Goal: Task Accomplishment & Management: Use online tool/utility

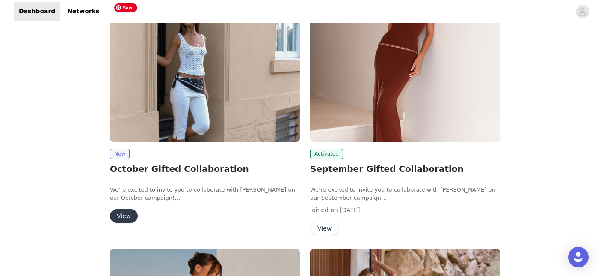
scroll to position [71, 0]
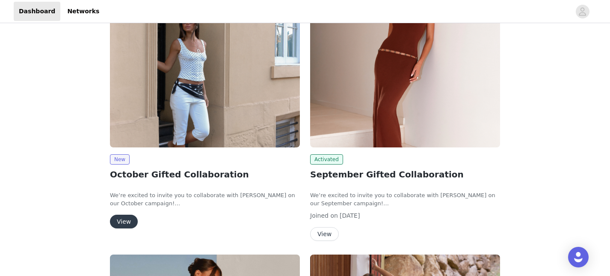
click at [124, 220] on button "View" at bounding box center [124, 221] width 28 height 14
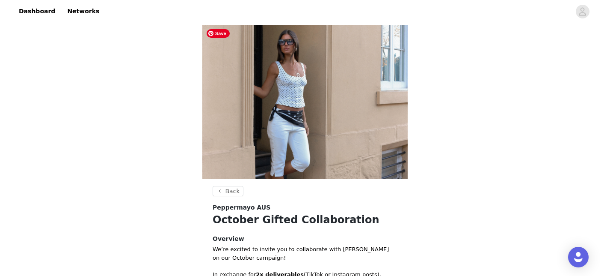
scroll to position [219, 0]
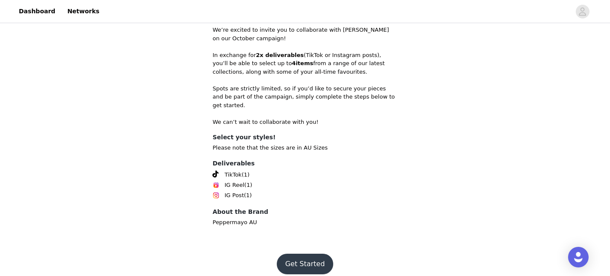
click at [309, 254] on button "Get Started" at bounding box center [305, 263] width 57 height 21
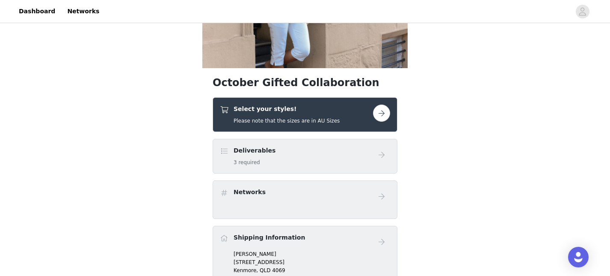
scroll to position [110, 0]
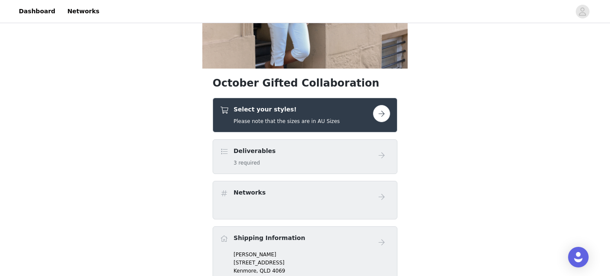
click at [386, 115] on button "button" at bounding box center [381, 113] width 17 height 17
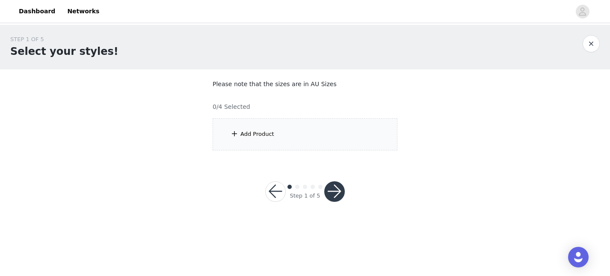
click at [315, 143] on div "Add Product" at bounding box center [305, 134] width 185 height 32
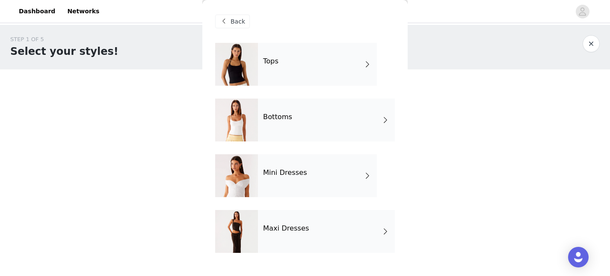
click at [368, 235] on div "Maxi Dresses" at bounding box center [326, 231] width 137 height 43
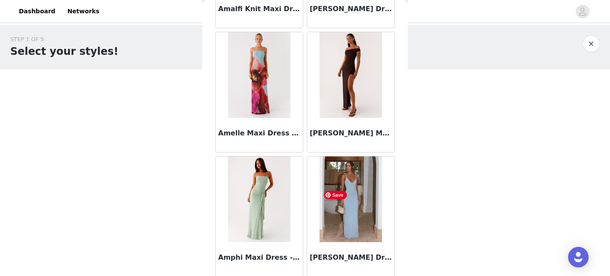
scroll to position [1034, 0]
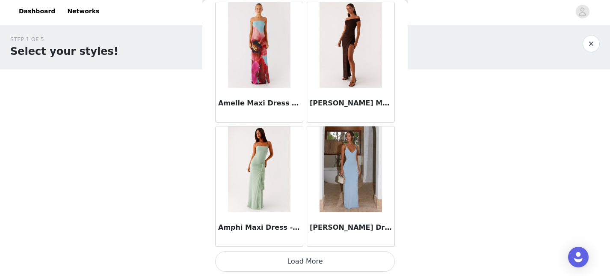
click at [318, 263] on button "Load More" at bounding box center [305, 261] width 180 height 21
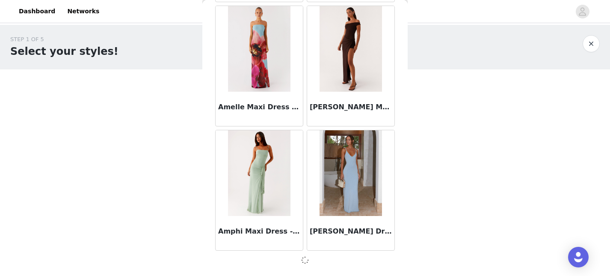
scroll to position [1030, 0]
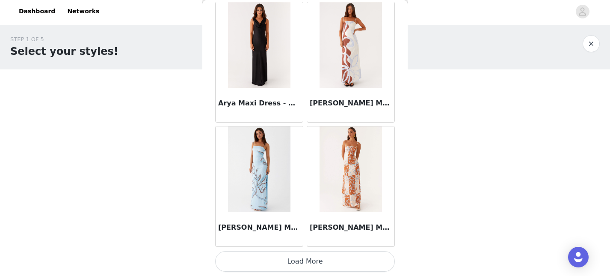
click at [318, 263] on button "Load More" at bounding box center [305, 261] width 180 height 21
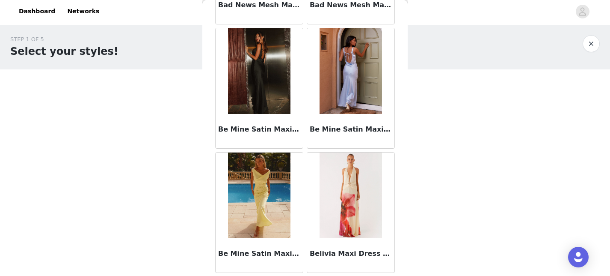
scroll to position [3516, 0]
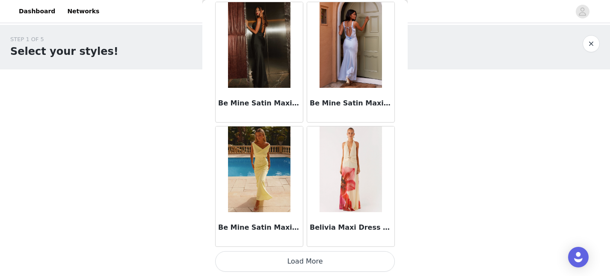
click at [312, 261] on button "Load More" at bounding box center [305, 261] width 180 height 21
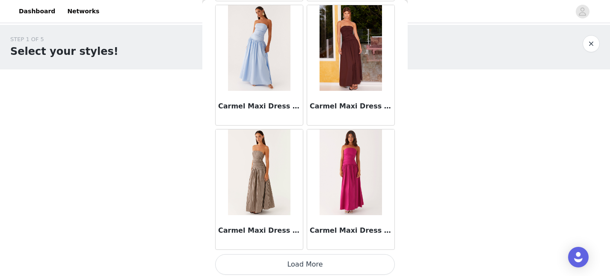
scroll to position [4757, 0]
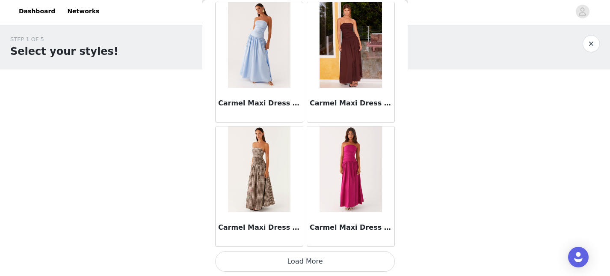
click at [306, 265] on button "Load More" at bounding box center [305, 261] width 180 height 21
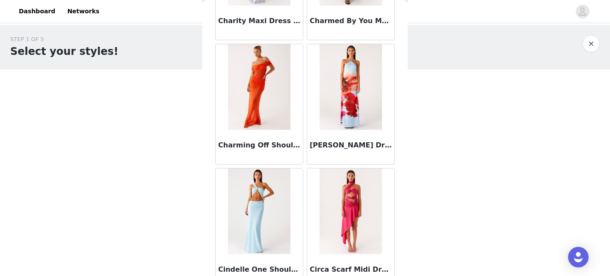
scroll to position [5998, 0]
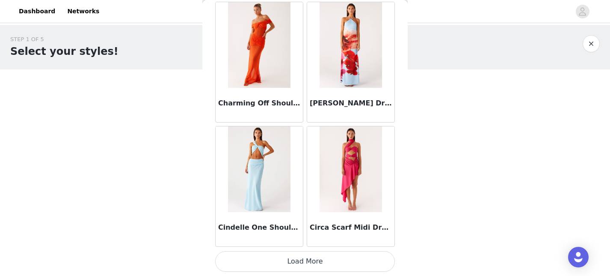
click at [306, 256] on button "Load More" at bounding box center [305, 261] width 180 height 21
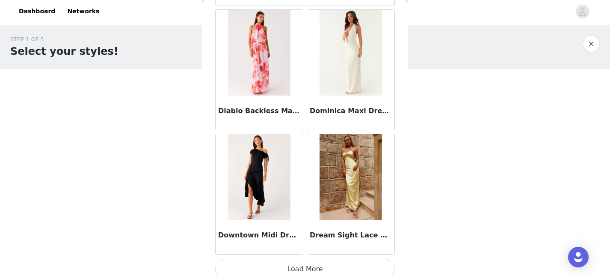
scroll to position [7239, 0]
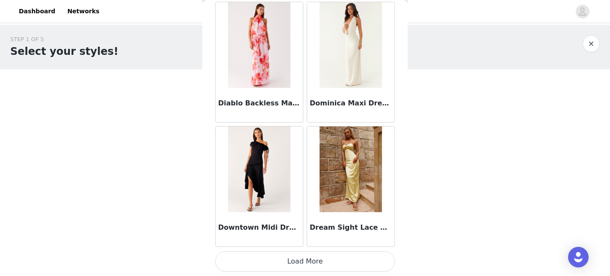
click at [306, 263] on button "Load More" at bounding box center [305, 261] width 180 height 21
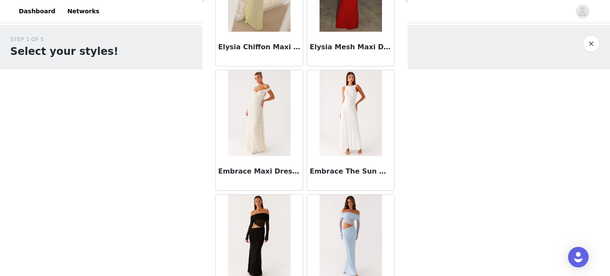
scroll to position [8480, 0]
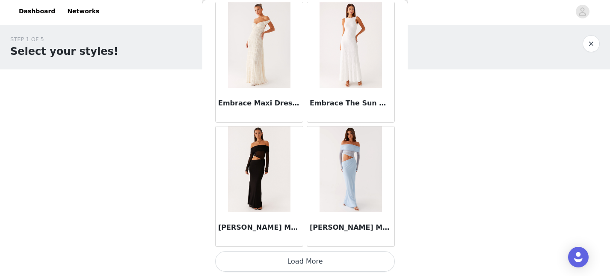
click at [306, 263] on button "Load More" at bounding box center [305, 261] width 180 height 21
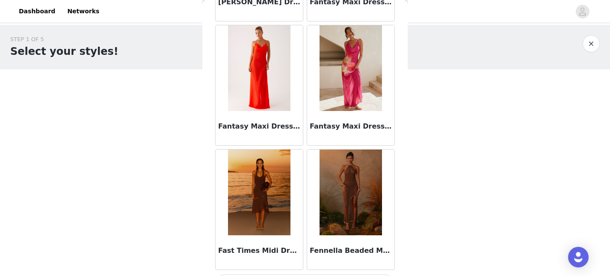
scroll to position [9721, 0]
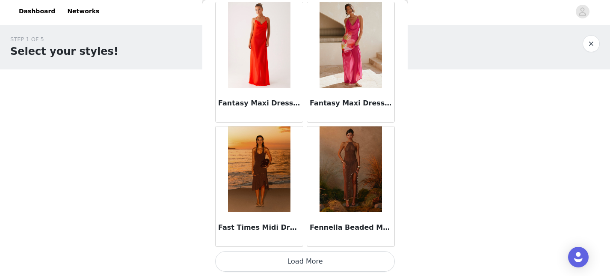
click at [309, 261] on button "Load More" at bounding box center [305, 261] width 180 height 21
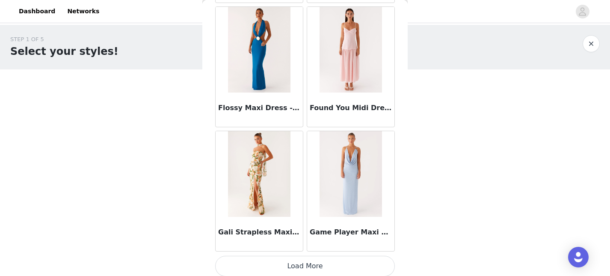
scroll to position [10962, 0]
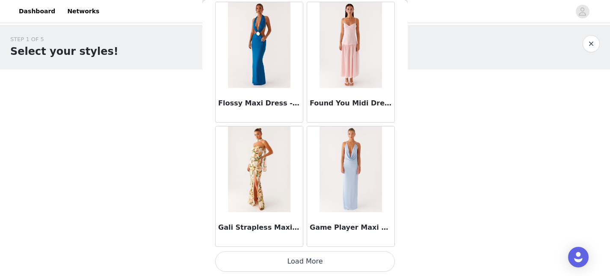
click at [303, 260] on button "Load More" at bounding box center [305, 261] width 180 height 21
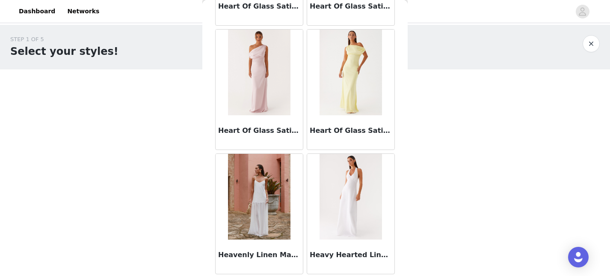
scroll to position [12203, 0]
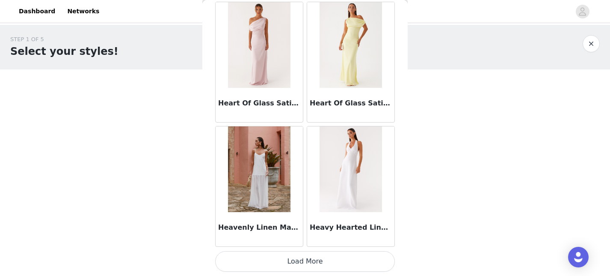
click at [304, 264] on button "Load More" at bounding box center [305, 261] width 180 height 21
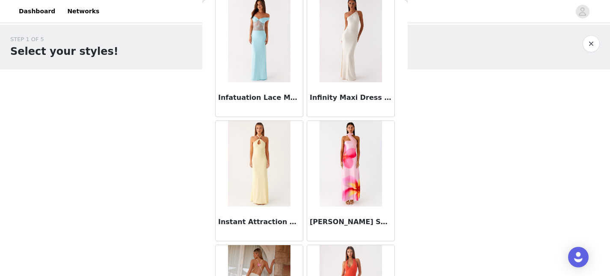
scroll to position [13444, 0]
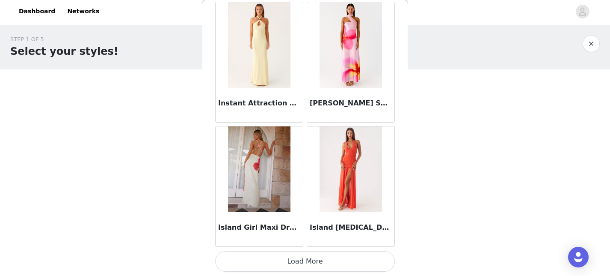
click at [304, 263] on button "Load More" at bounding box center [305, 261] width 180 height 21
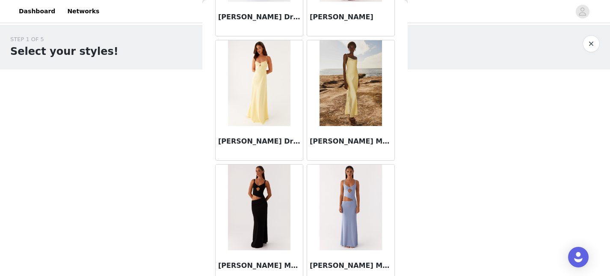
scroll to position [14685, 0]
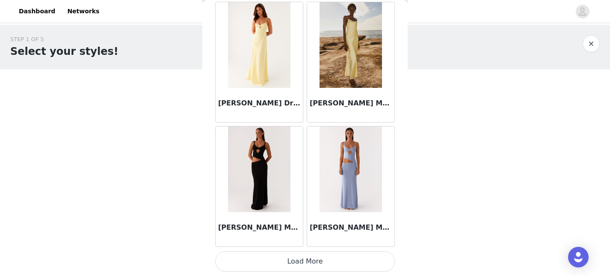
click at [303, 267] on button "Load More" at bounding box center [305, 261] width 180 height 21
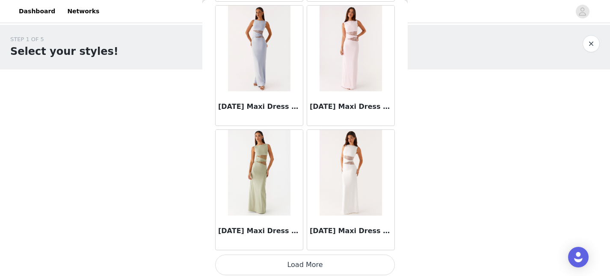
scroll to position [15926, 0]
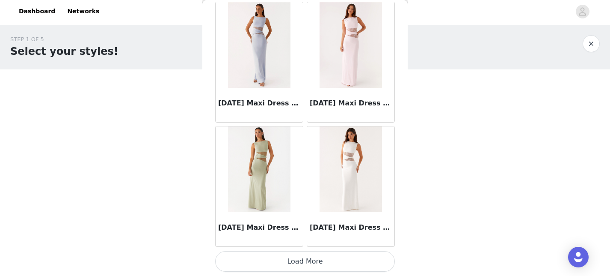
click at [306, 261] on button "Load More" at bounding box center [305, 261] width 180 height 21
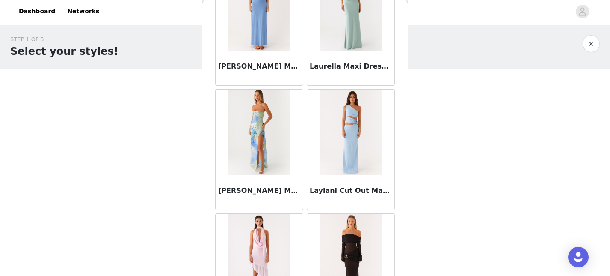
scroll to position [17167, 0]
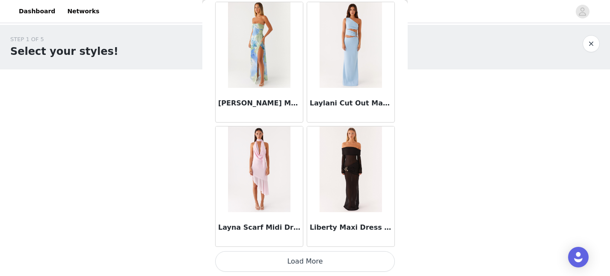
click at [304, 266] on button "Load More" at bounding box center [305, 261] width 180 height 21
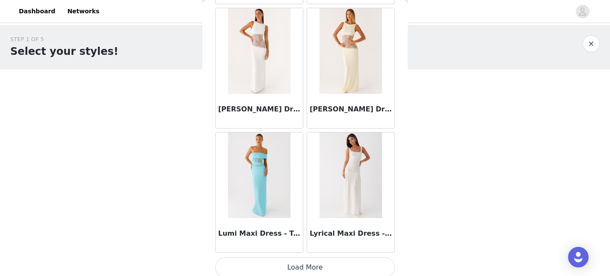
scroll to position [18408, 0]
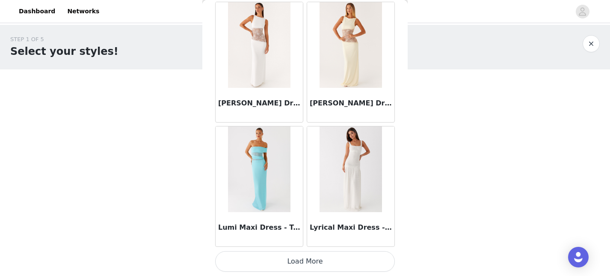
click at [302, 267] on button "Load More" at bounding box center [305, 261] width 180 height 21
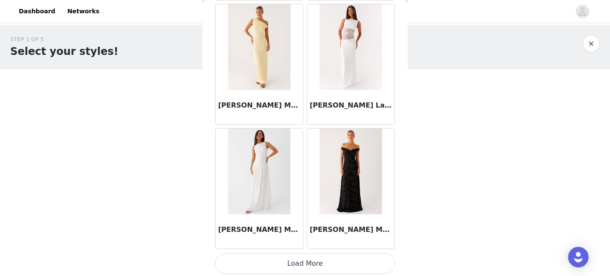
scroll to position [19649, 0]
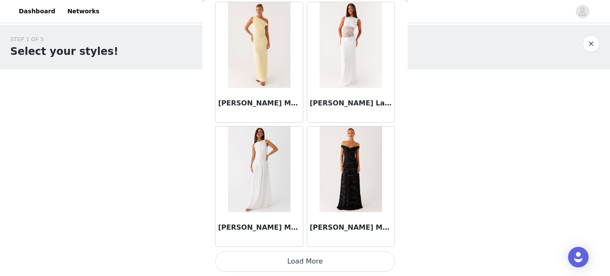
click at [263, 232] on div "[PERSON_NAME] Maxi Dress - White" at bounding box center [259, 229] width 87 height 34
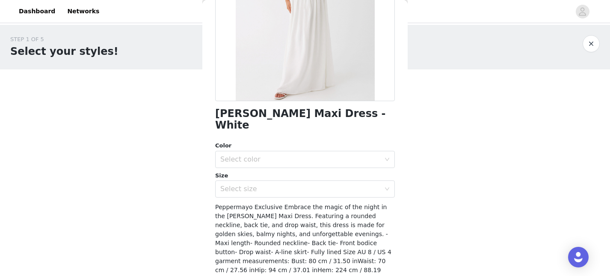
scroll to position [166, 0]
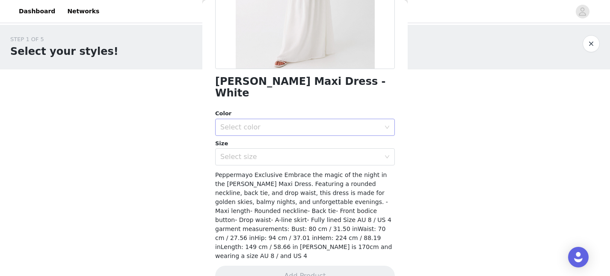
click at [339, 123] on div "Select color" at bounding box center [300, 127] width 160 height 9
click at [325, 136] on li "White" at bounding box center [305, 135] width 180 height 14
click at [317, 152] on div "Select size" at bounding box center [300, 156] width 160 height 9
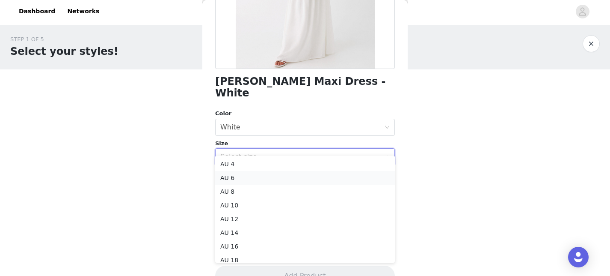
click at [297, 177] on li "AU 6" at bounding box center [305, 178] width 180 height 14
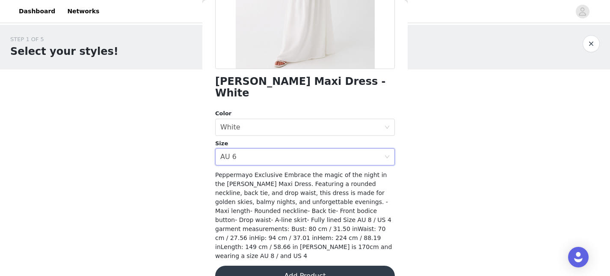
click at [312, 265] on button "Add Product" at bounding box center [305, 275] width 180 height 21
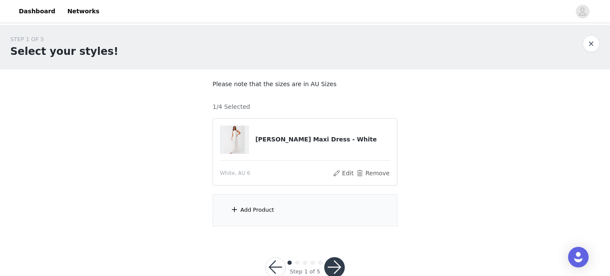
click at [268, 205] on div "Add Product" at bounding box center [305, 210] width 185 height 32
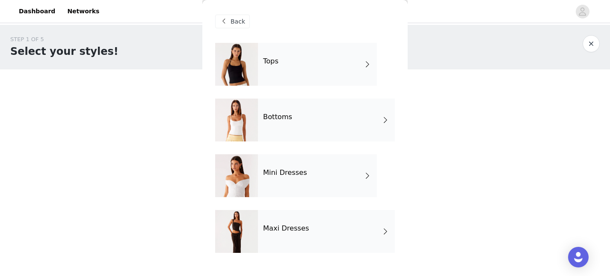
click at [300, 226] on h4 "Maxi Dresses" at bounding box center [286, 228] width 46 height 8
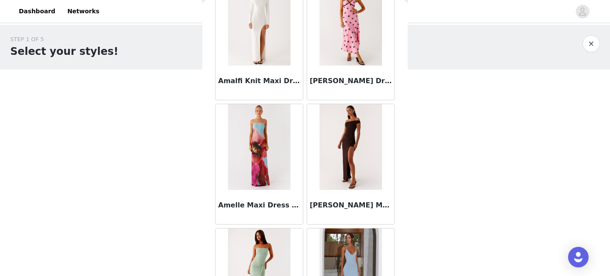
scroll to position [1034, 0]
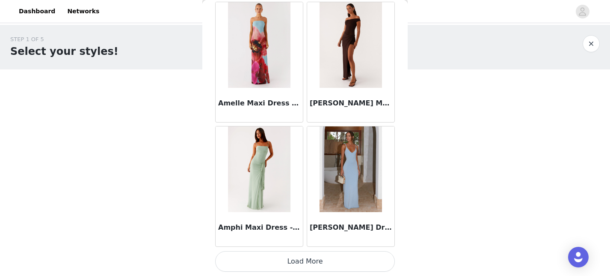
click at [303, 267] on button "Load More" at bounding box center [305, 261] width 180 height 21
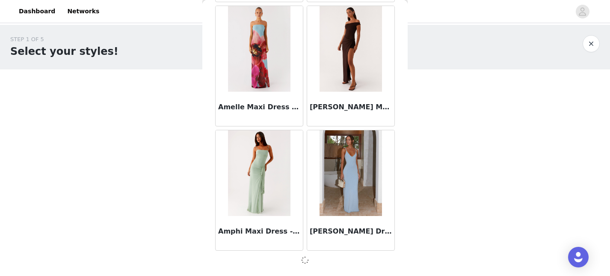
scroll to position [1030, 0]
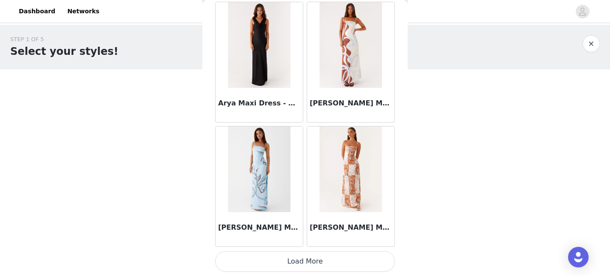
click at [302, 261] on button "Load More" at bounding box center [305, 261] width 180 height 21
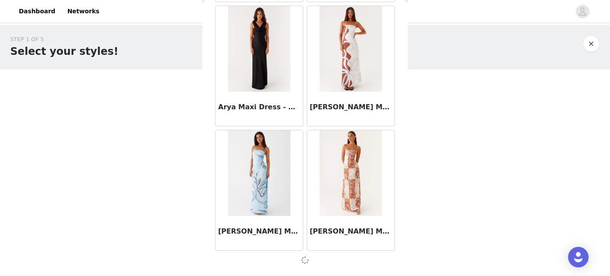
scroll to position [2271, 0]
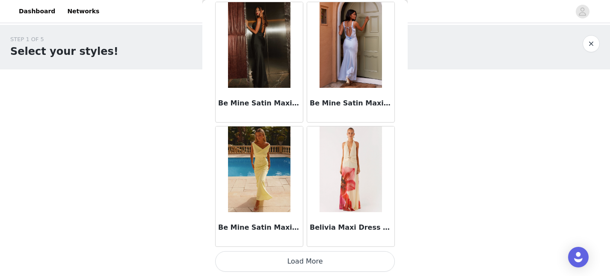
click at [302, 261] on button "Load More" at bounding box center [305, 261] width 180 height 21
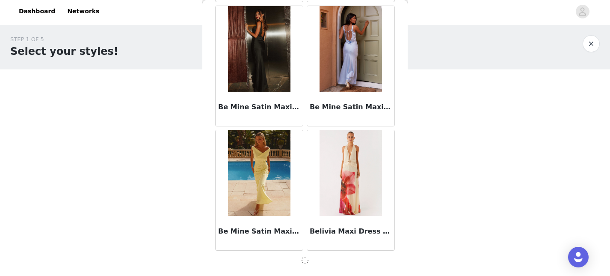
scroll to position [3512, 0]
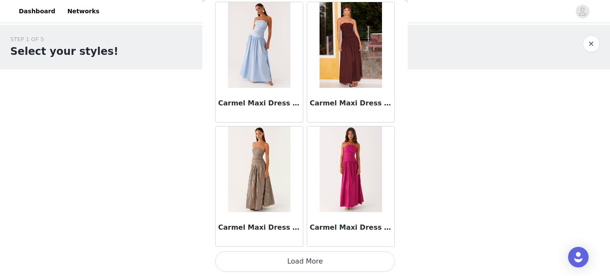
click at [302, 261] on button "Load More" at bounding box center [305, 261] width 180 height 21
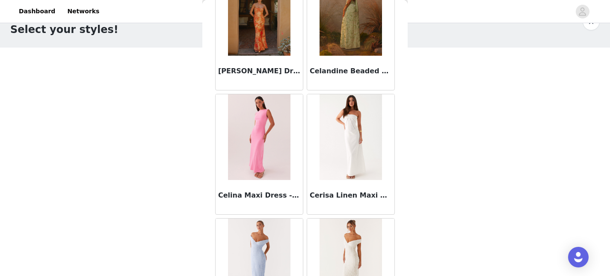
scroll to position [5998, 0]
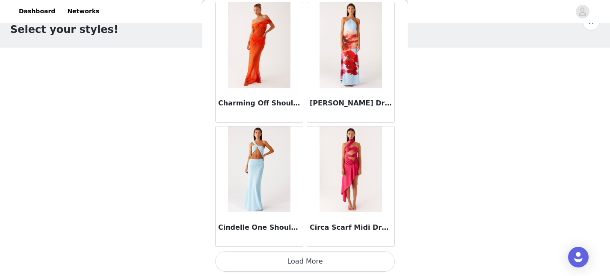
click at [302, 261] on button "Load More" at bounding box center [305, 261] width 180 height 21
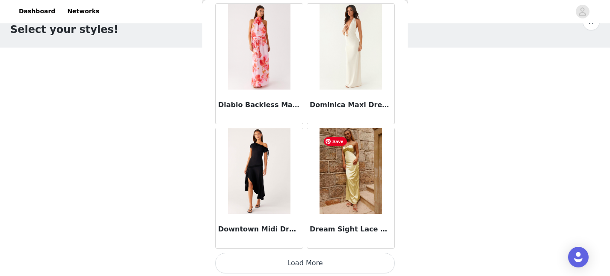
scroll to position [7239, 0]
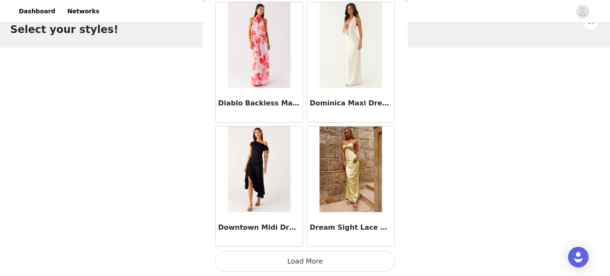
click at [314, 258] on button "Load More" at bounding box center [305, 261] width 180 height 21
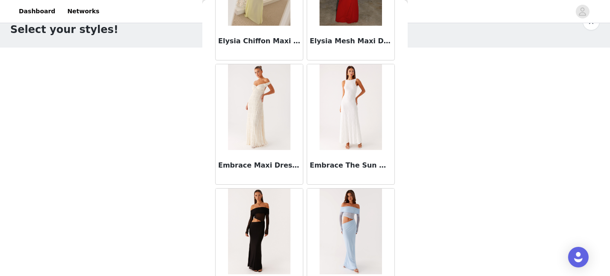
scroll to position [8480, 0]
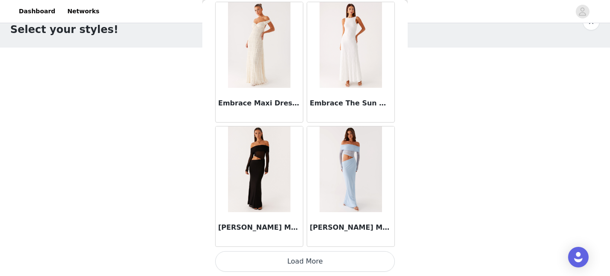
click at [302, 260] on button "Load More" at bounding box center [305, 261] width 180 height 21
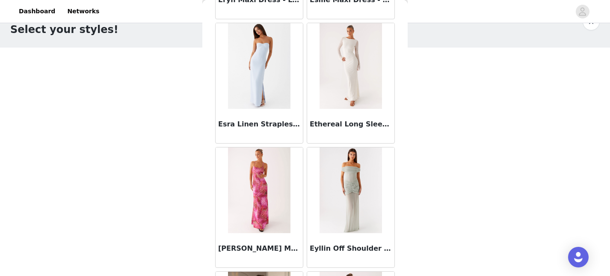
scroll to position [9721, 0]
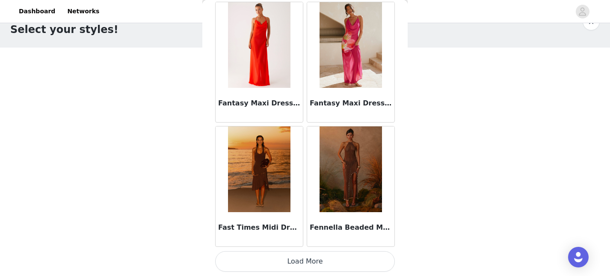
click at [300, 264] on button "Load More" at bounding box center [305, 261] width 180 height 21
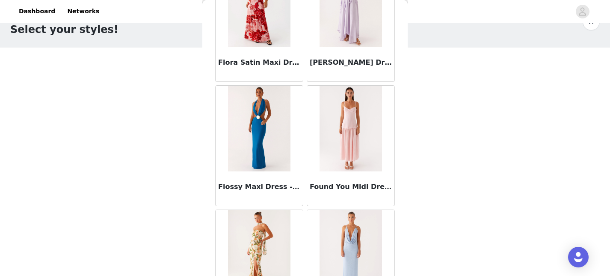
scroll to position [10962, 0]
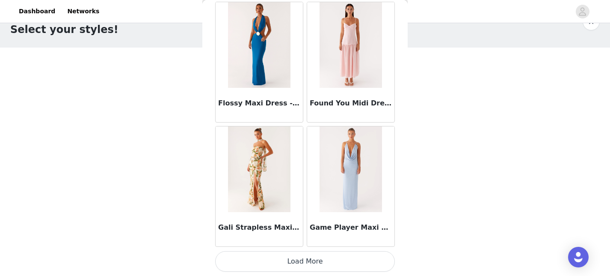
click at [304, 259] on button "Load More" at bounding box center [305, 261] width 180 height 21
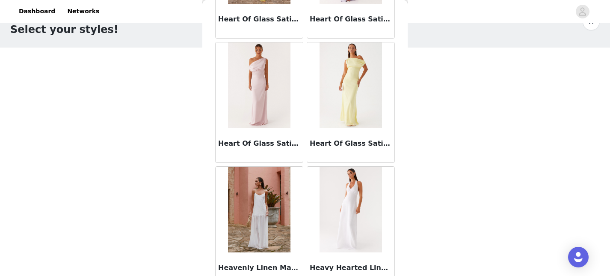
scroll to position [12203, 0]
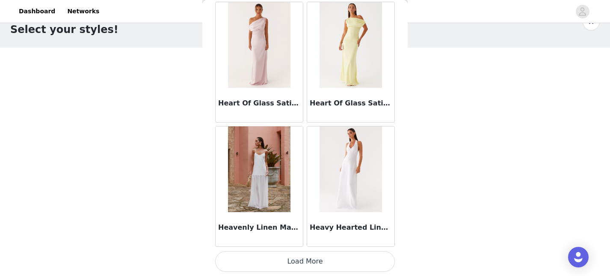
click at [308, 262] on button "Load More" at bounding box center [305, 261] width 180 height 21
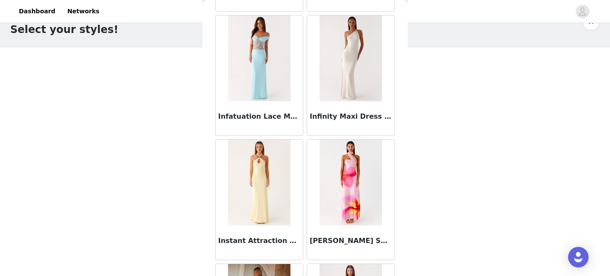
scroll to position [13444, 0]
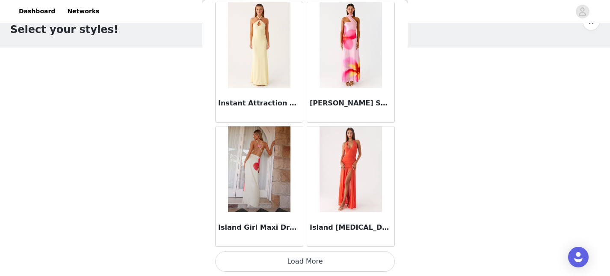
click at [308, 266] on button "Load More" at bounding box center [305, 261] width 180 height 21
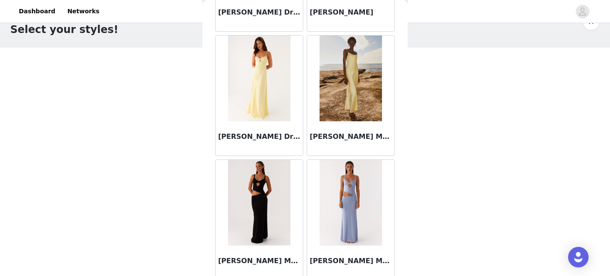
scroll to position [14685, 0]
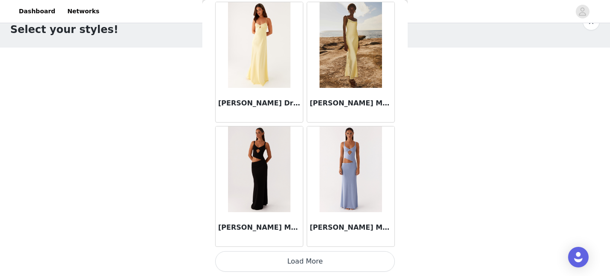
click at [308, 266] on button "Load More" at bounding box center [305, 261] width 180 height 21
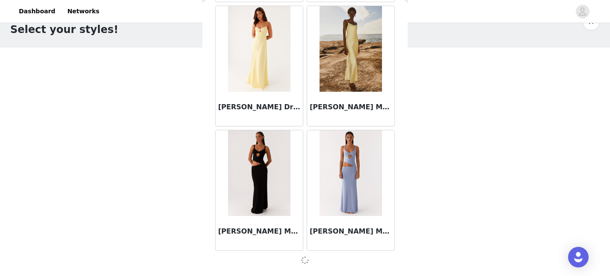
scroll to position [14681, 0]
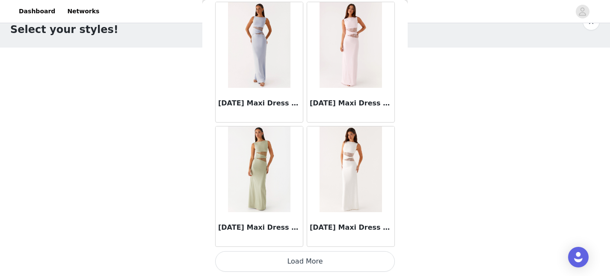
click at [308, 266] on button "Load More" at bounding box center [305, 261] width 180 height 21
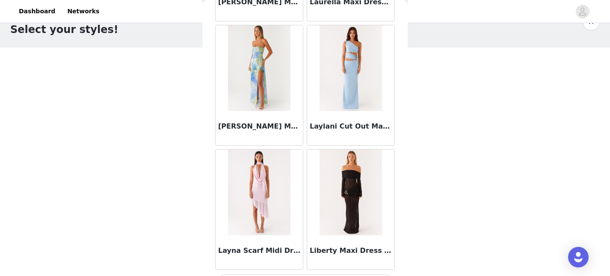
scroll to position [17167, 0]
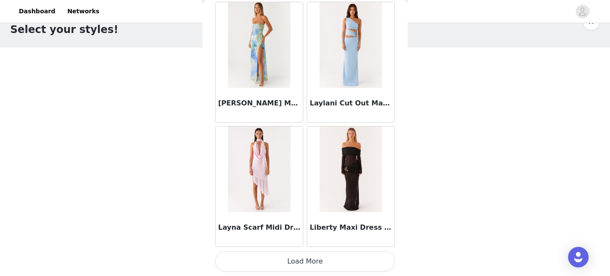
click at [308, 266] on button "Load More" at bounding box center [305, 261] width 180 height 21
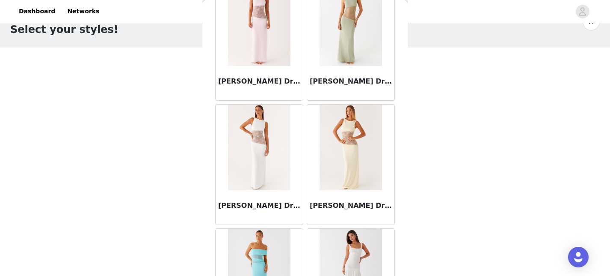
scroll to position [18408, 0]
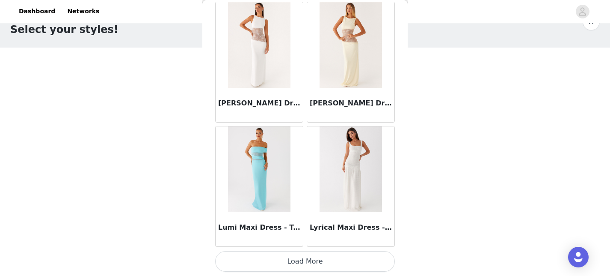
click at [308, 265] on button "Load More" at bounding box center [305, 261] width 180 height 21
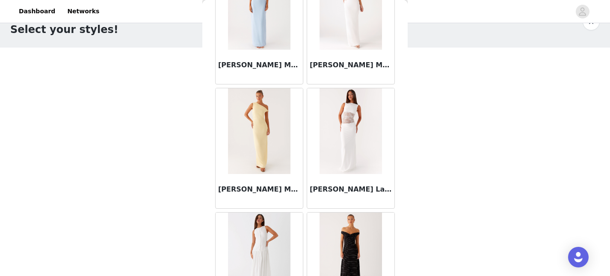
scroll to position [19649, 0]
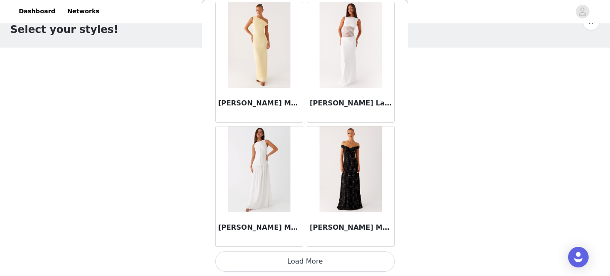
click at [309, 268] on button "Load More" at bounding box center [305, 261] width 180 height 21
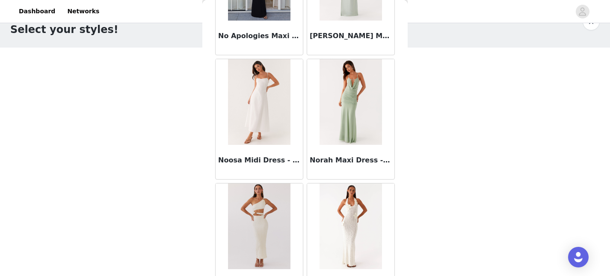
scroll to position [20843, 0]
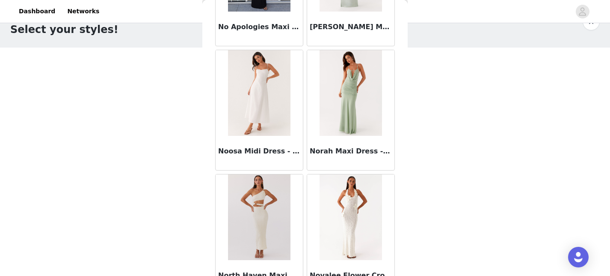
click at [256, 154] on h3 "Noosa Midi Dress - White" at bounding box center [259, 151] width 82 height 10
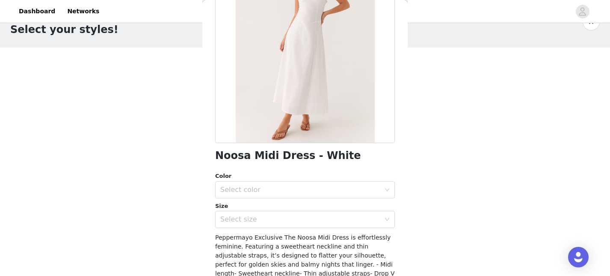
scroll to position [154, 0]
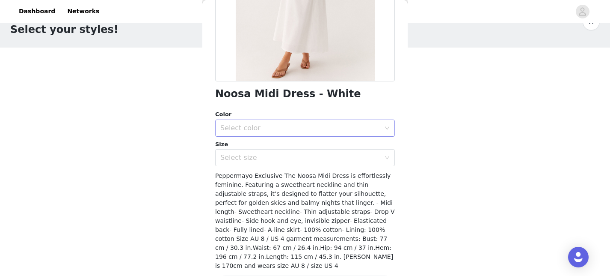
click at [303, 130] on div "Select color" at bounding box center [300, 128] width 160 height 9
click at [297, 144] on li "White" at bounding box center [305, 147] width 180 height 14
click at [293, 160] on div "Select size" at bounding box center [300, 157] width 160 height 9
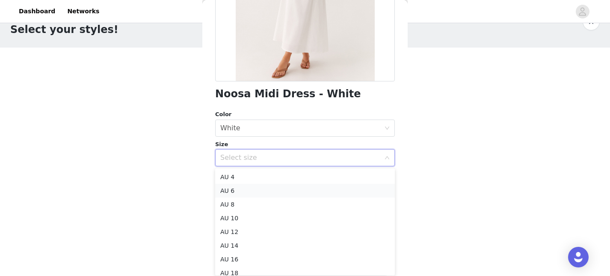
click at [286, 188] on li "AU 6" at bounding box center [305, 191] width 180 height 14
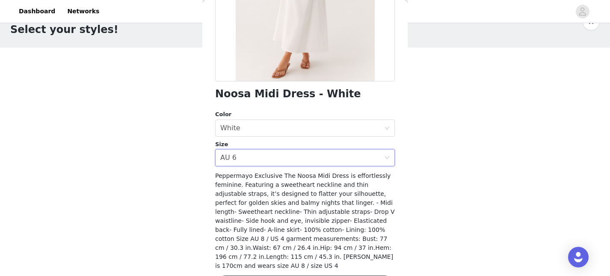
scroll to position [175, 0]
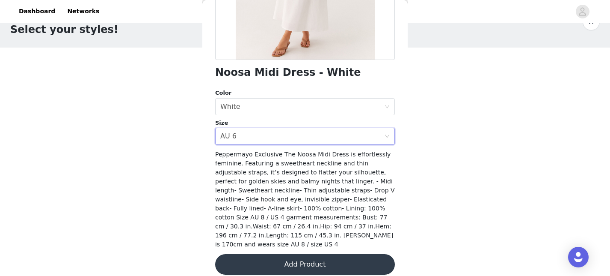
click at [298, 254] on button "Add Product" at bounding box center [305, 264] width 180 height 21
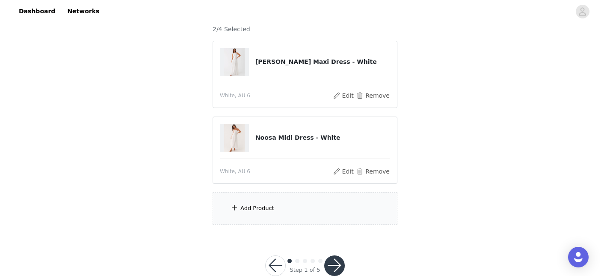
scroll to position [86, 0]
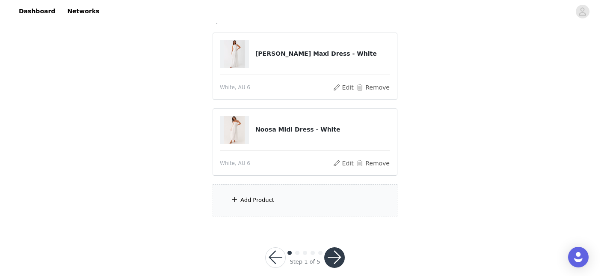
click at [290, 202] on div "Add Product" at bounding box center [305, 200] width 185 height 32
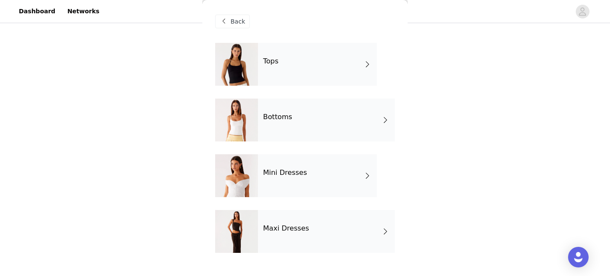
click at [340, 239] on div "Maxi Dresses" at bounding box center [326, 231] width 137 height 43
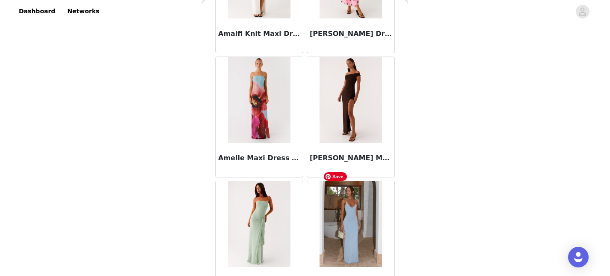
scroll to position [1034, 0]
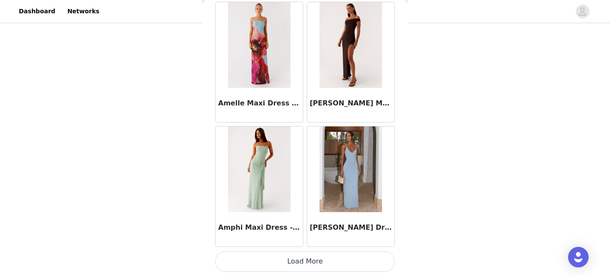
click at [330, 269] on button "Load More" at bounding box center [305, 261] width 180 height 21
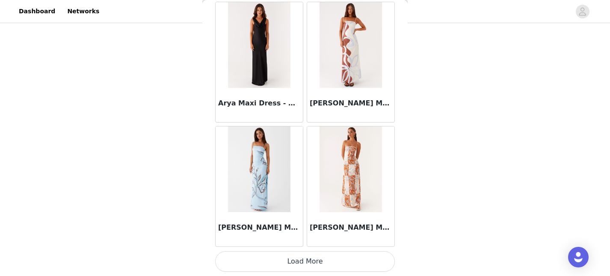
click at [326, 259] on button "Load More" at bounding box center [305, 261] width 180 height 21
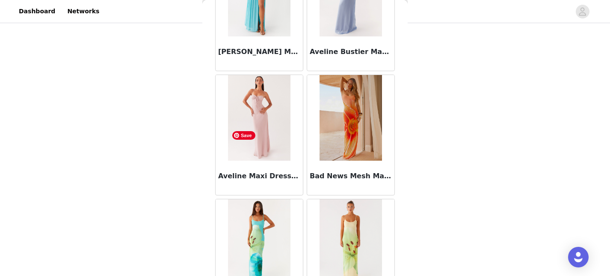
scroll to position [3516, 0]
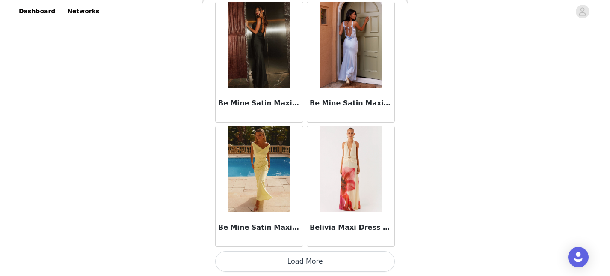
click at [301, 266] on button "Load More" at bounding box center [305, 261] width 180 height 21
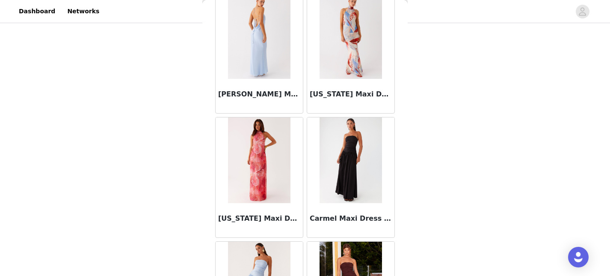
scroll to position [4757, 0]
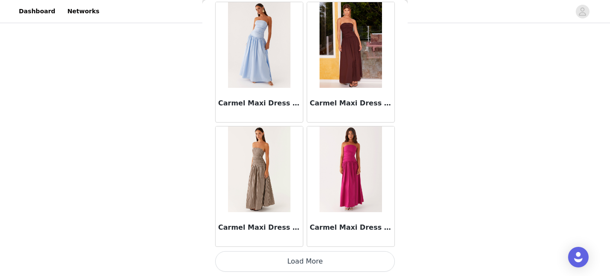
click at [307, 265] on button "Load More" at bounding box center [305, 261] width 180 height 21
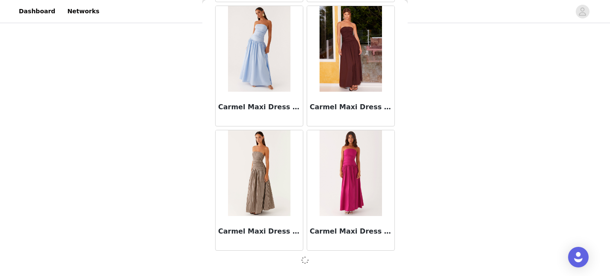
scroll to position [4753, 0]
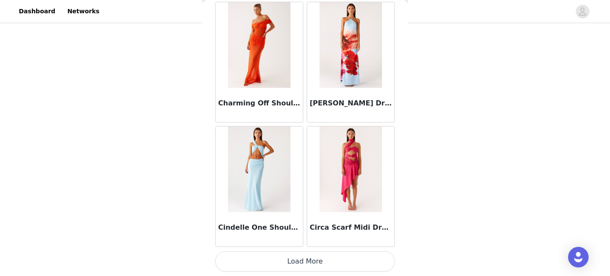
click at [307, 267] on button "Load More" at bounding box center [305, 261] width 180 height 21
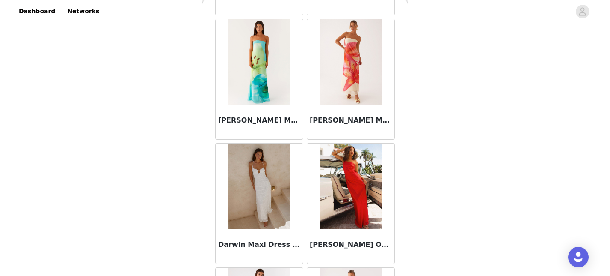
scroll to position [7239, 0]
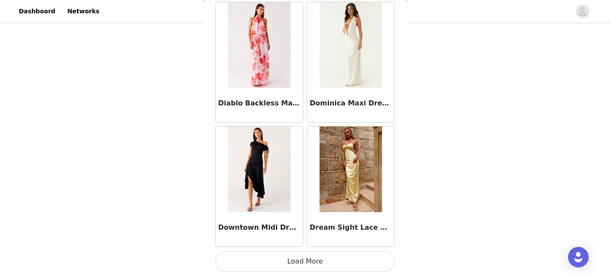
click at [307, 262] on button "Load More" at bounding box center [305, 261] width 180 height 21
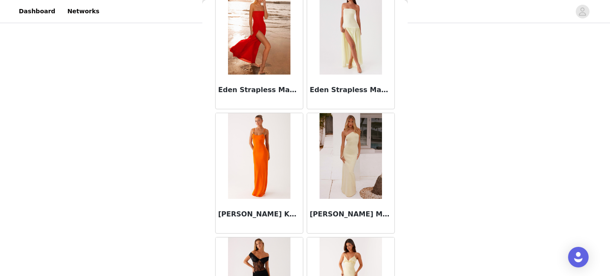
scroll to position [8480, 0]
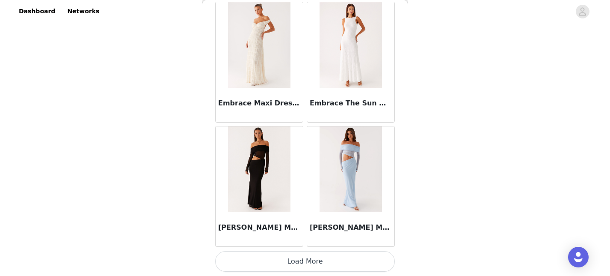
click at [307, 266] on button "Load More" at bounding box center [305, 261] width 180 height 21
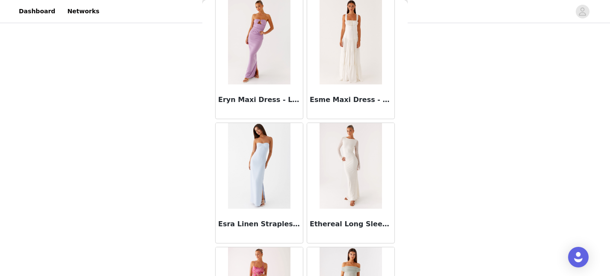
scroll to position [9721, 0]
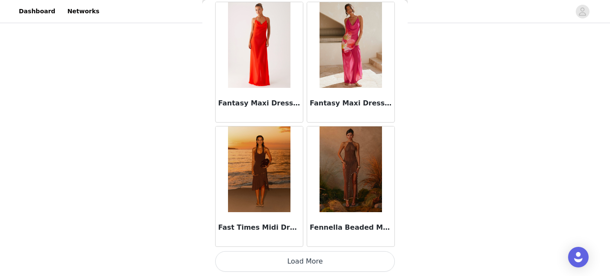
click at [306, 269] on button "Load More" at bounding box center [305, 261] width 180 height 21
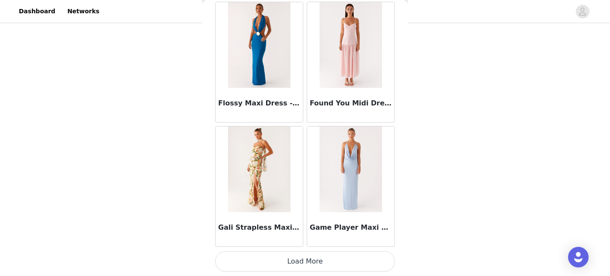
click at [306, 260] on button "Load More" at bounding box center [305, 261] width 180 height 21
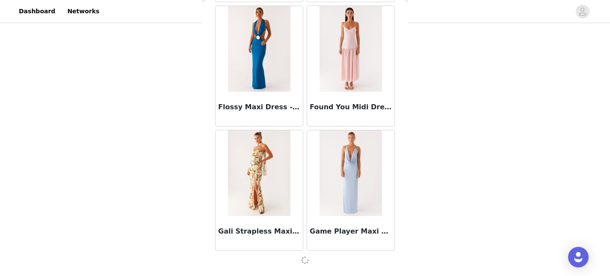
scroll to position [10958, 0]
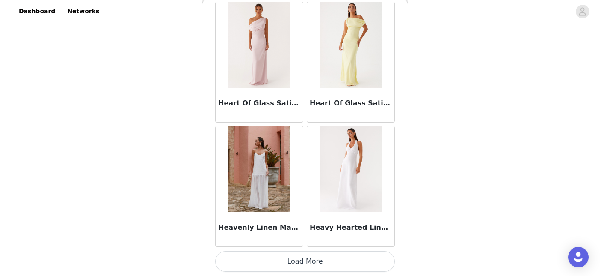
click at [306, 260] on button "Load More" at bounding box center [305, 261] width 180 height 21
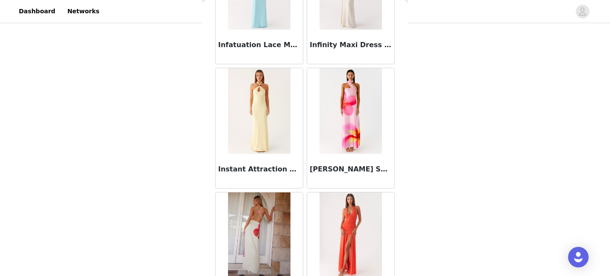
scroll to position [13444, 0]
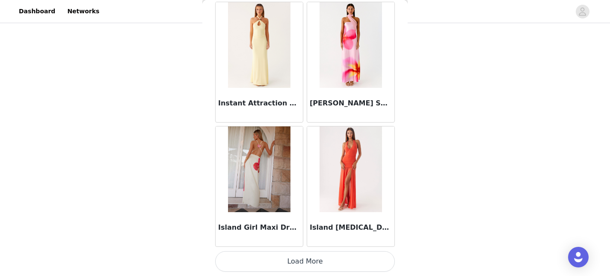
click at [306, 260] on button "Load More" at bounding box center [305, 261] width 180 height 21
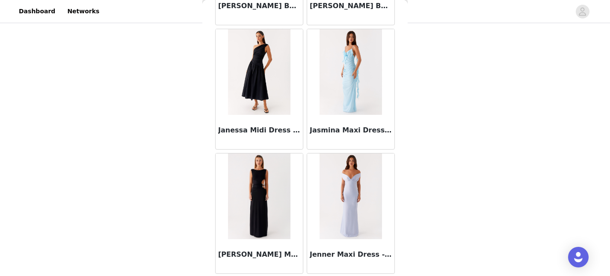
scroll to position [14685, 0]
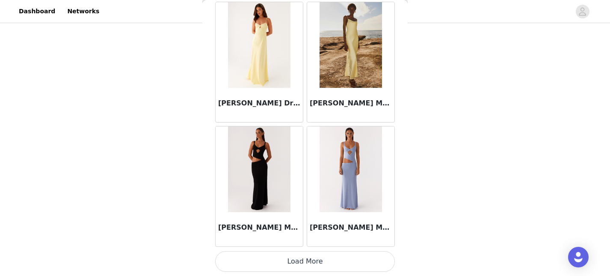
click at [306, 263] on button "Load More" at bounding box center [305, 261] width 180 height 21
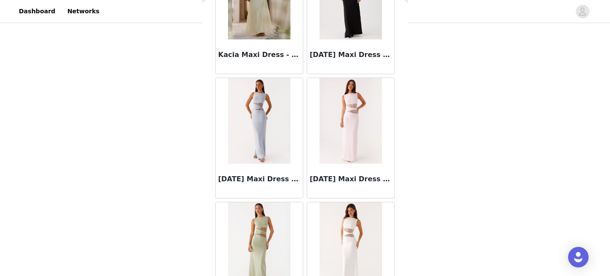
scroll to position [15926, 0]
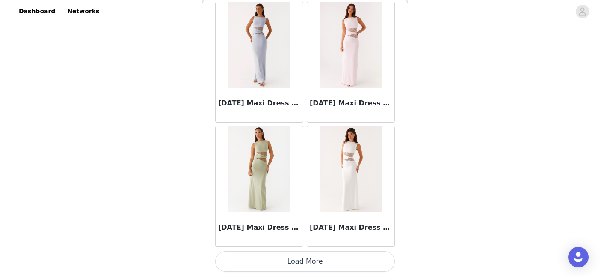
click at [306, 263] on button "Load More" at bounding box center [305, 261] width 180 height 21
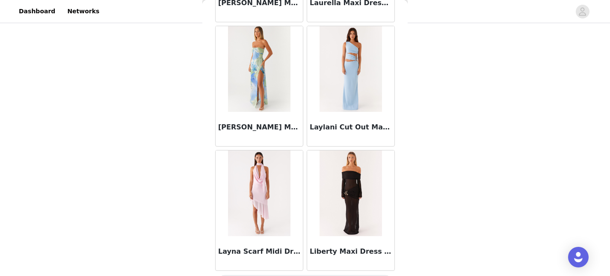
scroll to position [17167, 0]
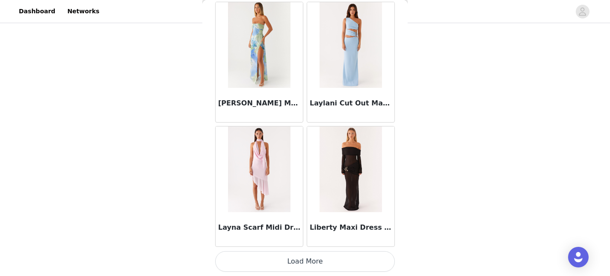
click at [306, 263] on button "Load More" at bounding box center [305, 261] width 180 height 21
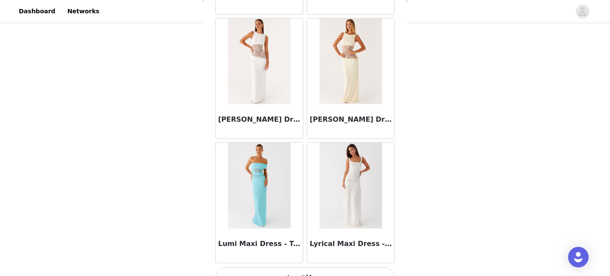
scroll to position [18408, 0]
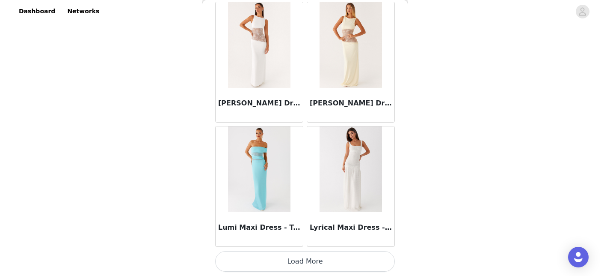
click at [306, 261] on button "Load More" at bounding box center [305, 261] width 180 height 21
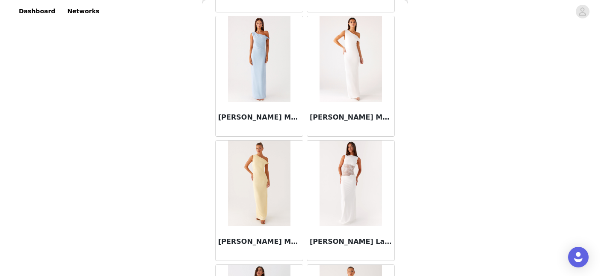
scroll to position [19649, 0]
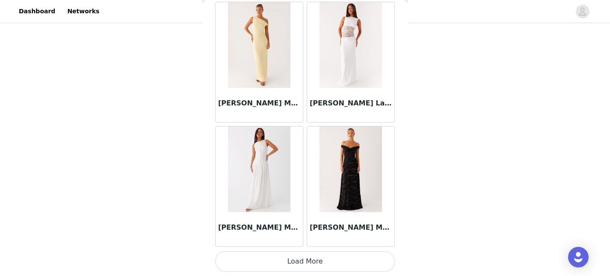
click at [306, 261] on button "Load More" at bounding box center [305, 261] width 180 height 21
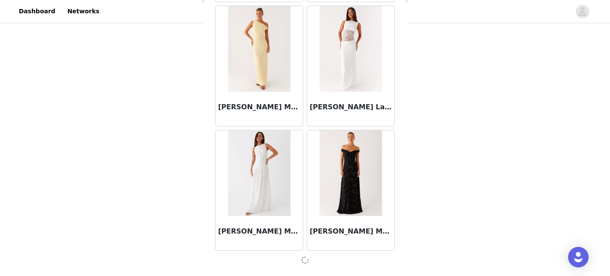
scroll to position [0, 0]
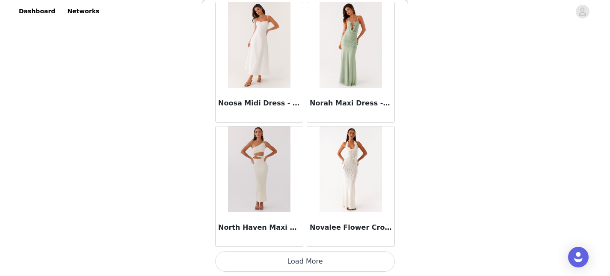
click at [306, 261] on button "Load More" at bounding box center [305, 261] width 180 height 21
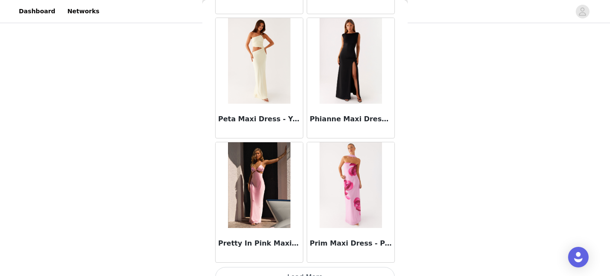
scroll to position [22131, 0]
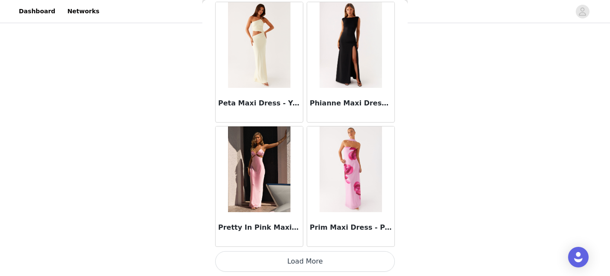
click at [305, 264] on button "Load More" at bounding box center [305, 261] width 180 height 21
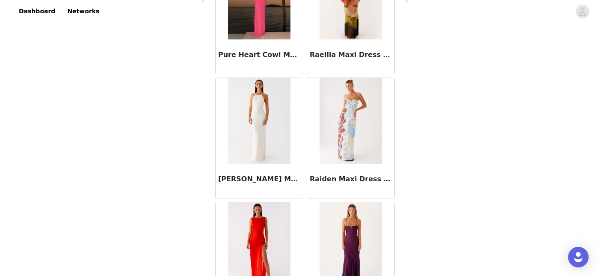
scroll to position [22577, 0]
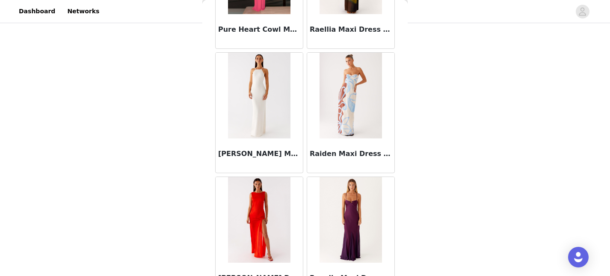
click at [261, 155] on h3 "[PERSON_NAME] Maxi Dress - Ivory" at bounding box center [259, 153] width 82 height 10
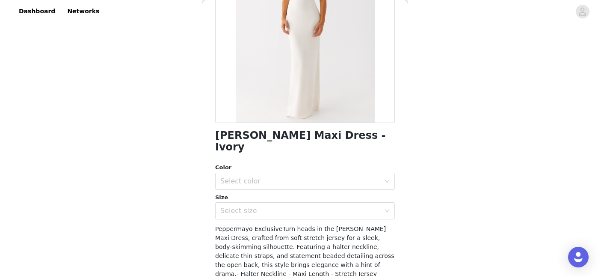
scroll to position [184, 0]
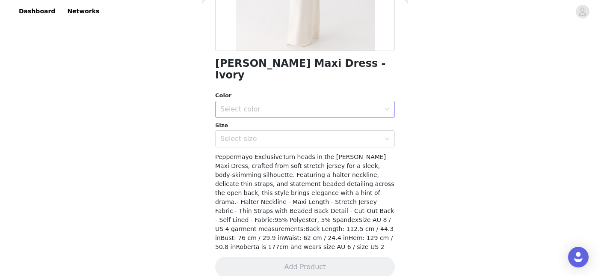
click at [321, 105] on div "Select color" at bounding box center [302, 109] width 164 height 16
click at [311, 116] on li "Ivory" at bounding box center [305, 117] width 180 height 14
click at [309, 134] on div "Select size" at bounding box center [300, 138] width 160 height 9
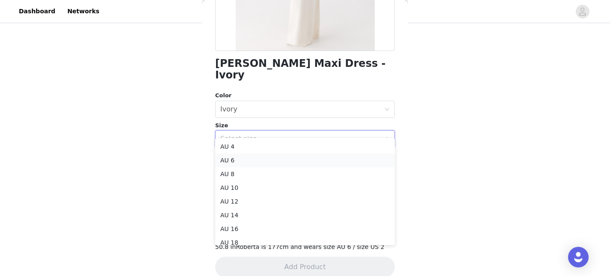
click at [295, 157] on li "AU 6" at bounding box center [305, 160] width 180 height 14
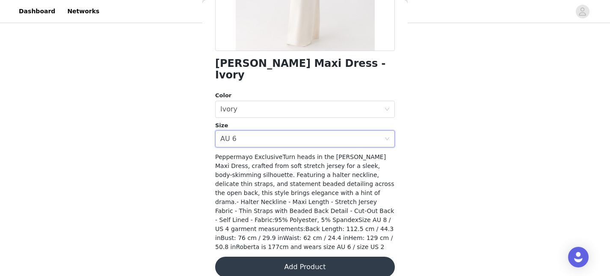
click at [310, 256] on button "Add Product" at bounding box center [305, 266] width 180 height 21
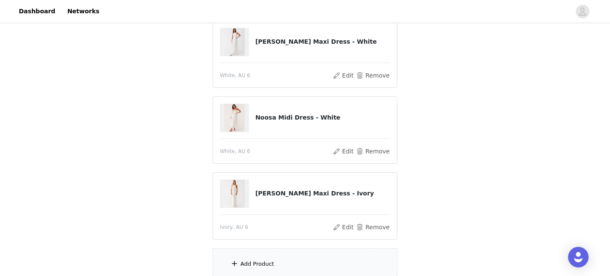
click at [301, 256] on div "Add Product" at bounding box center [305, 264] width 185 height 32
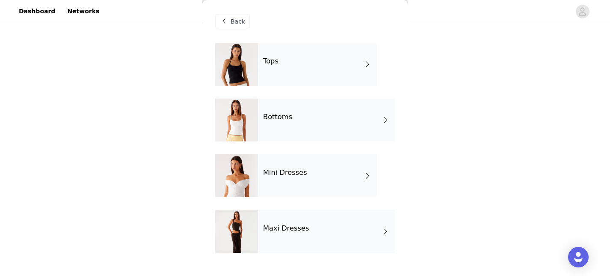
click at [325, 232] on div "Maxi Dresses" at bounding box center [326, 231] width 137 height 43
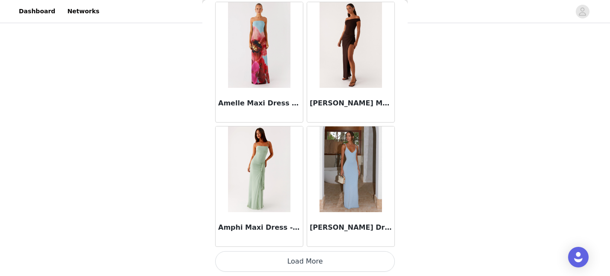
scroll to position [173, 0]
click at [321, 253] on button "Load More" at bounding box center [305, 261] width 180 height 21
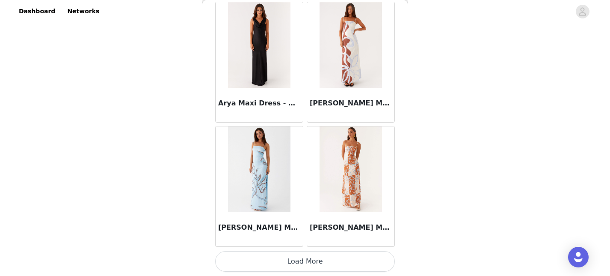
click at [318, 264] on button "Load More" at bounding box center [305, 261] width 180 height 21
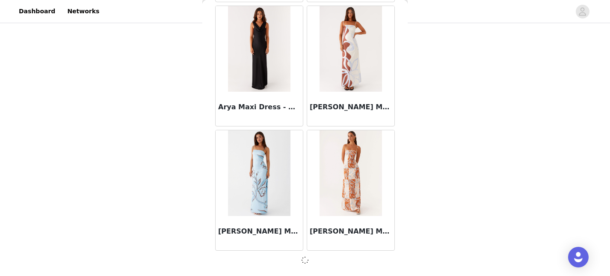
scroll to position [2271, 0]
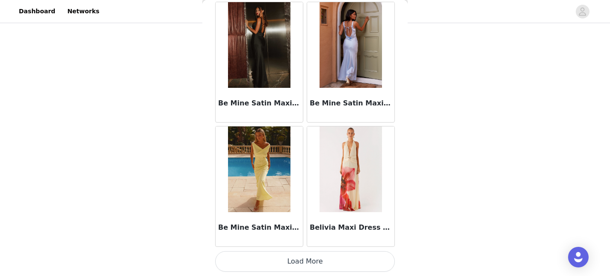
click at [318, 264] on button "Load More" at bounding box center [305, 261] width 180 height 21
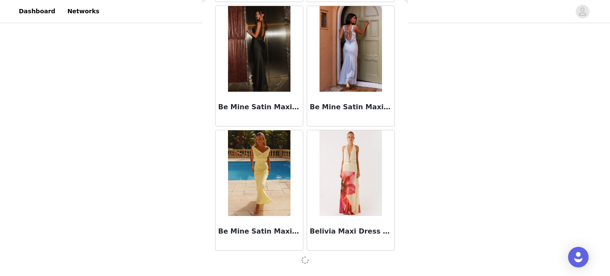
scroll to position [3512, 0]
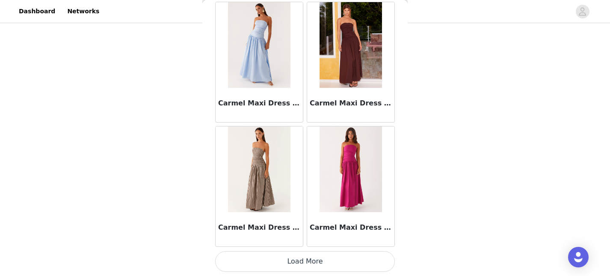
click at [318, 264] on button "Load More" at bounding box center [305, 261] width 180 height 21
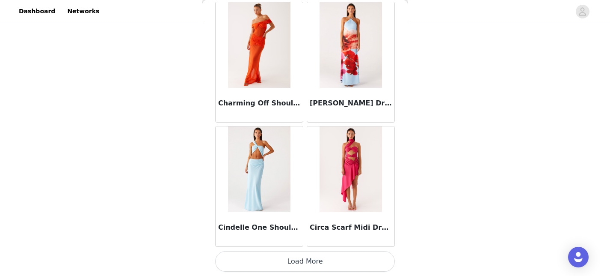
click at [318, 264] on button "Load More" at bounding box center [305, 261] width 180 height 21
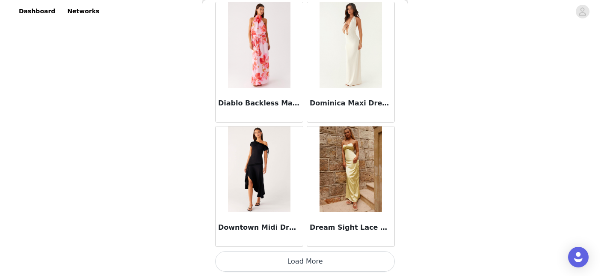
click at [318, 264] on button "Load More" at bounding box center [305, 261] width 180 height 21
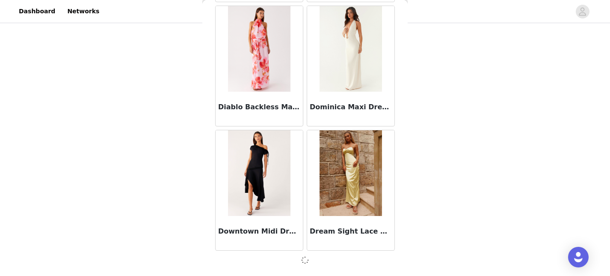
scroll to position [7235, 0]
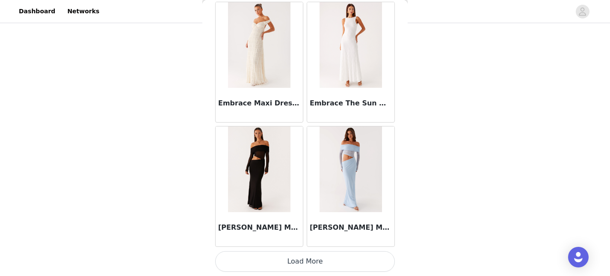
click at [318, 264] on button "Load More" at bounding box center [305, 261] width 180 height 21
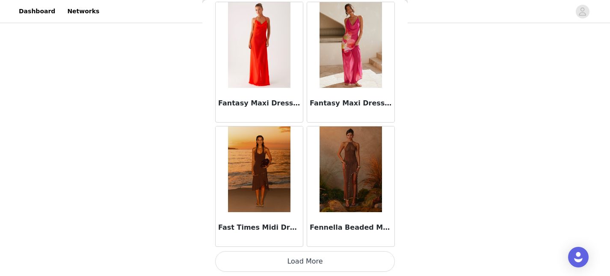
click at [318, 264] on button "Load More" at bounding box center [305, 261] width 180 height 21
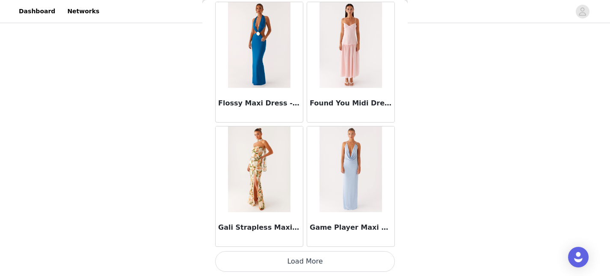
click at [318, 264] on button "Load More" at bounding box center [305, 261] width 180 height 21
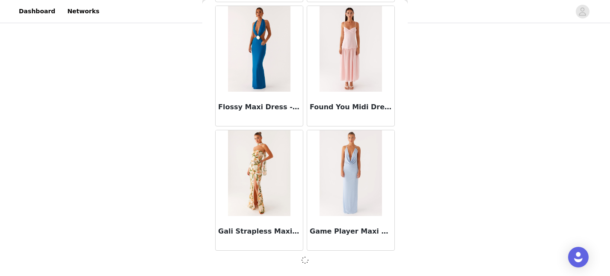
scroll to position [10958, 0]
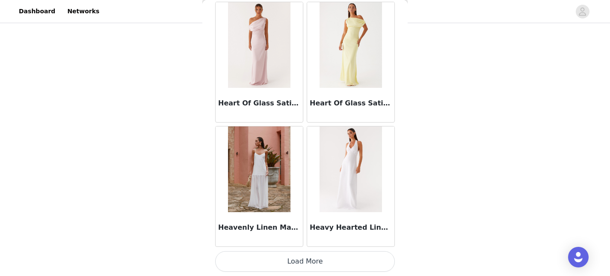
click at [318, 264] on button "Load More" at bounding box center [305, 261] width 180 height 21
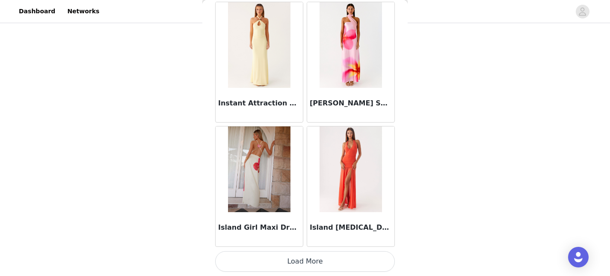
click at [318, 264] on button "Load More" at bounding box center [305, 261] width 180 height 21
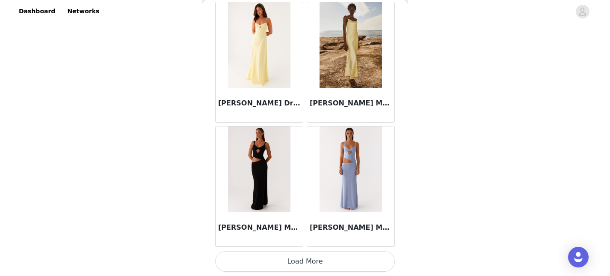
click at [318, 264] on button "Load More" at bounding box center [305, 261] width 180 height 21
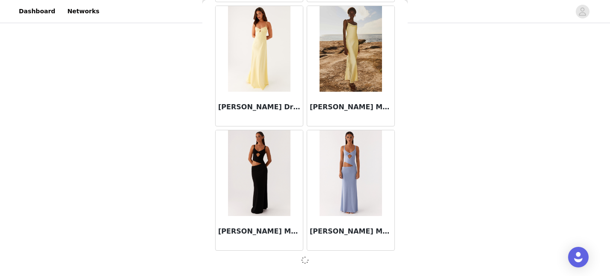
scroll to position [14681, 0]
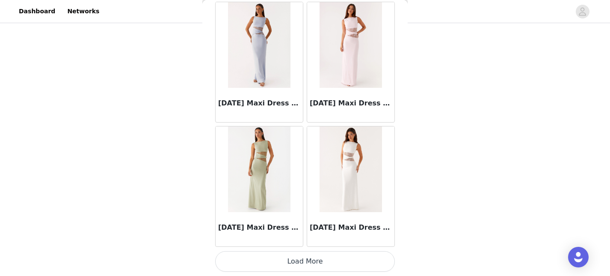
click at [318, 264] on button "Load More" at bounding box center [305, 261] width 180 height 21
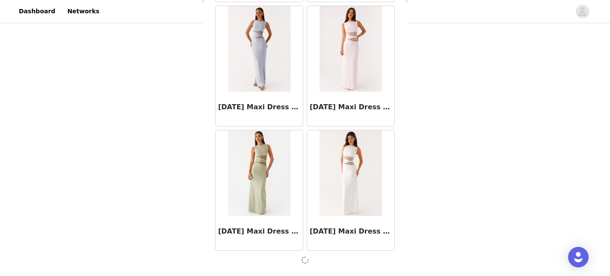
scroll to position [15922, 0]
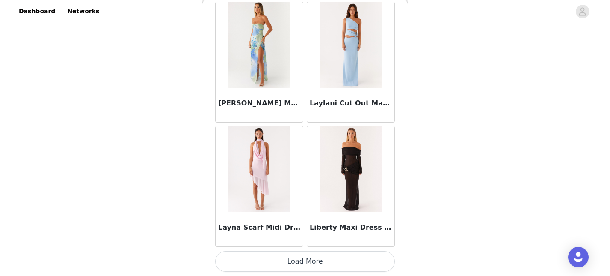
click at [318, 263] on button "Load More" at bounding box center [305, 261] width 180 height 21
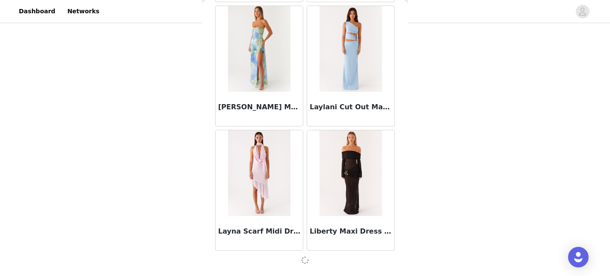
scroll to position [17163, 0]
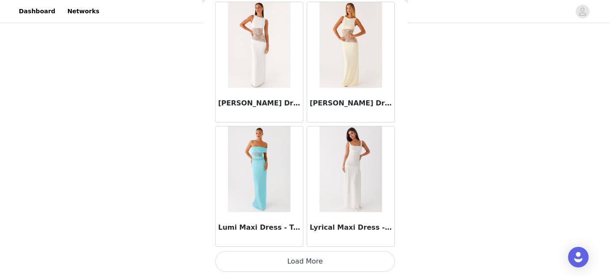
click at [318, 263] on button "Load More" at bounding box center [305, 261] width 180 height 21
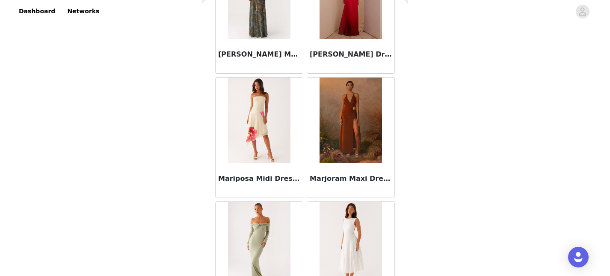
scroll to position [19649, 0]
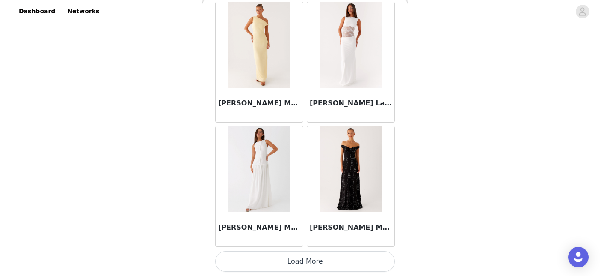
click at [318, 263] on button "Load More" at bounding box center [305, 261] width 180 height 21
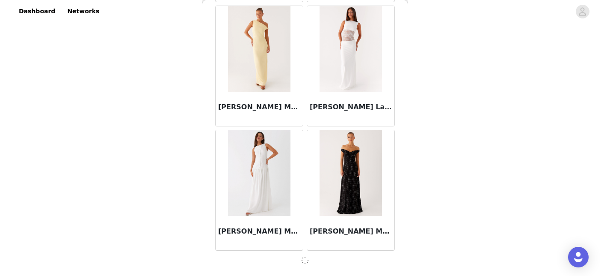
scroll to position [19646, 0]
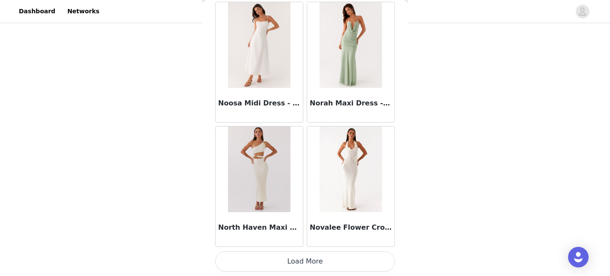
click at [318, 263] on button "Load More" at bounding box center [305, 261] width 180 height 21
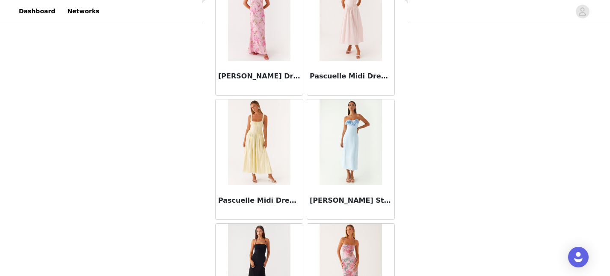
scroll to position [22131, 0]
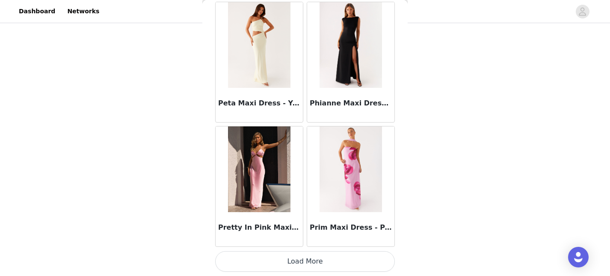
click at [318, 263] on button "Load More" at bounding box center [305, 261] width 180 height 21
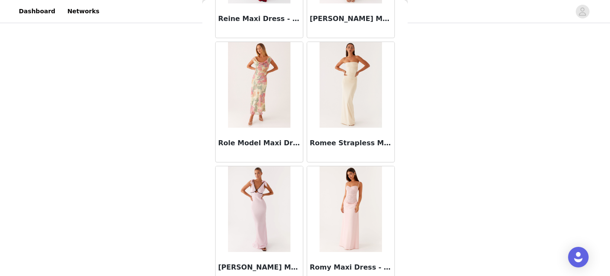
scroll to position [23373, 0]
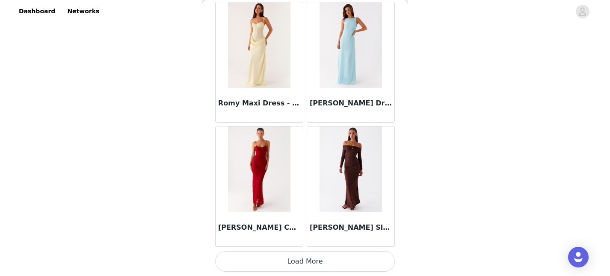
click at [318, 263] on button "Load More" at bounding box center [305, 261] width 180 height 21
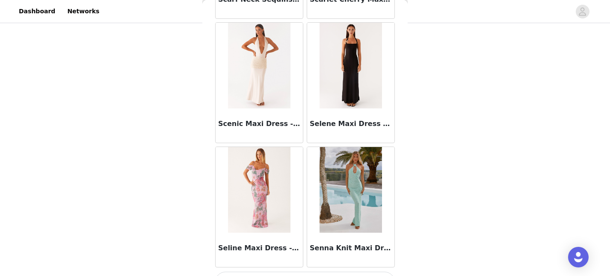
scroll to position [24614, 0]
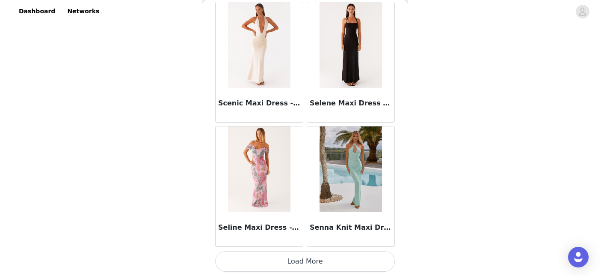
click at [318, 263] on button "Load More" at bounding box center [305, 261] width 180 height 21
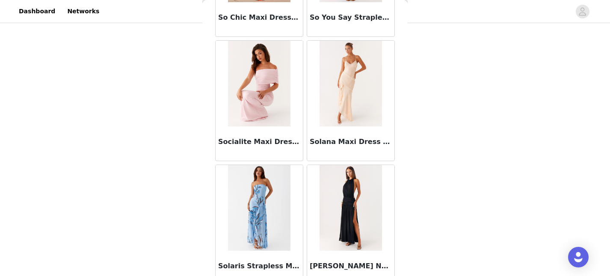
scroll to position [25855, 0]
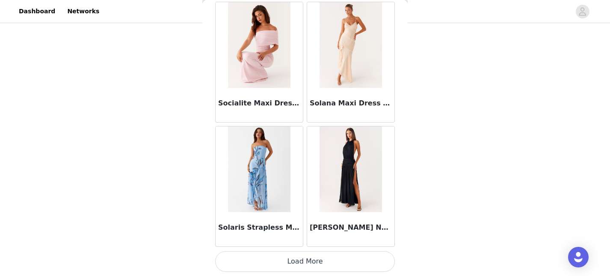
click at [317, 264] on button "Load More" at bounding box center [305, 261] width 180 height 21
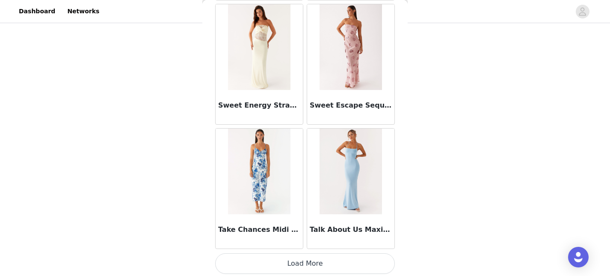
scroll to position [27096, 0]
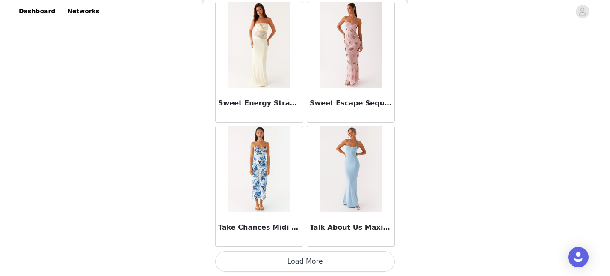
click at [308, 259] on button "Load More" at bounding box center [305, 261] width 180 height 21
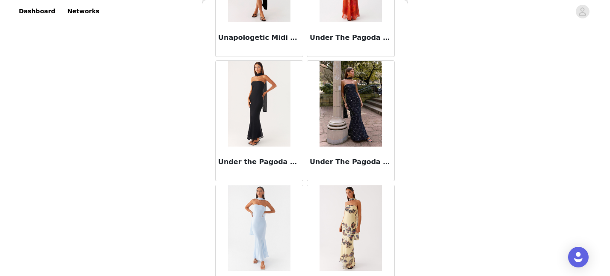
scroll to position [28337, 0]
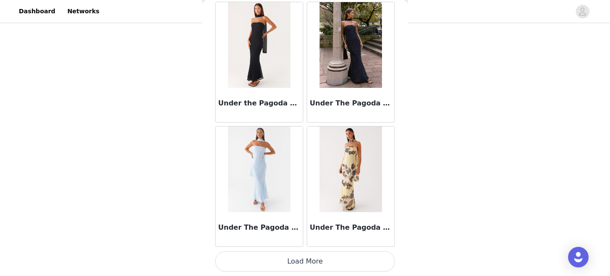
click at [343, 103] on h3 "Under The Pagoda Maxi Dress - Black Polkadot" at bounding box center [351, 103] width 82 height 10
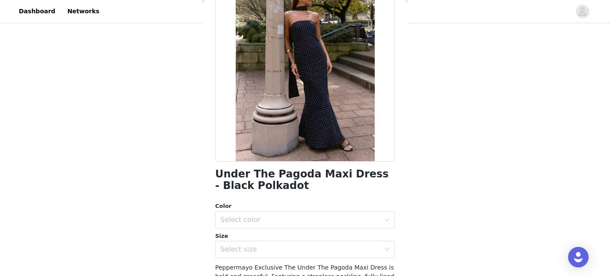
scroll to position [196, 0]
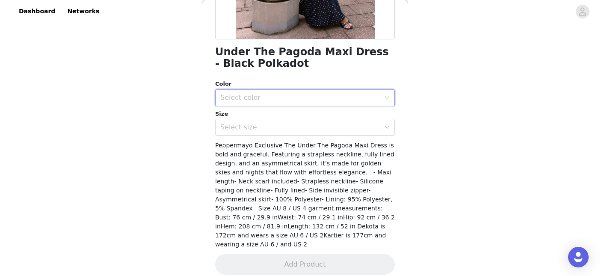
click at [354, 90] on div "Select color" at bounding box center [302, 97] width 164 height 16
click at [329, 116] on li "Black Polkadot" at bounding box center [305, 117] width 180 height 14
click at [324, 125] on div "Select size" at bounding box center [300, 127] width 160 height 9
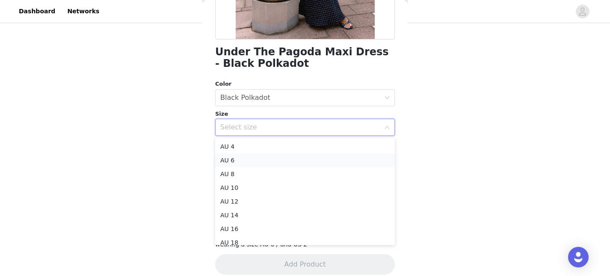
click at [303, 160] on li "AU 6" at bounding box center [305, 160] width 180 height 14
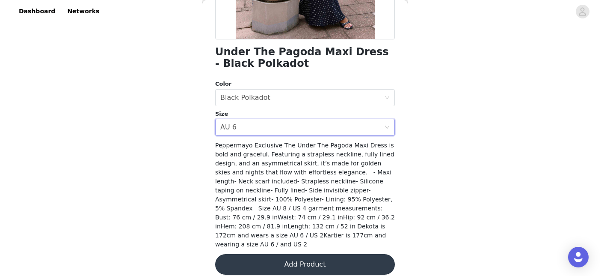
click at [335, 254] on button "Add Product" at bounding box center [305, 264] width 180 height 21
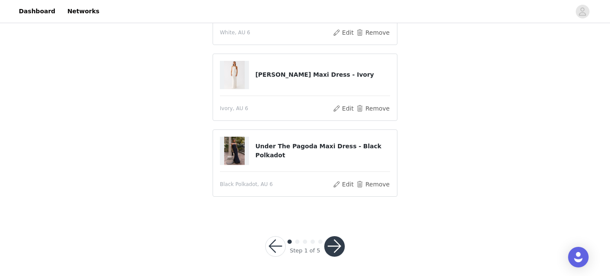
scroll to position [194, 0]
click at [334, 245] on button "button" at bounding box center [334, 245] width 21 height 21
